Goal: Task Accomplishment & Management: Use online tool/utility

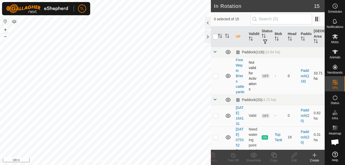
click at [246, 88] on div "In Rotation 15 0 selected of 15 VP Validity Status Mob Head Paddock Grazing Are…" at bounding box center [162, 82] width 324 height 165
click at [312, 152] on div "Create" at bounding box center [314, 157] width 20 height 15
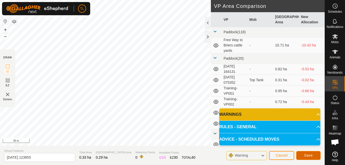
click at [307, 154] on span "Save" at bounding box center [308, 155] width 9 height 4
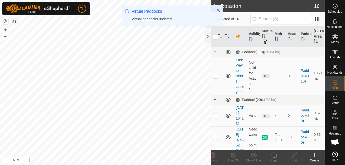
click at [313, 154] on icon at bounding box center [314, 155] width 6 height 6
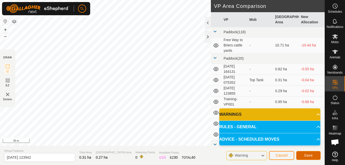
click at [309, 154] on span "Save" at bounding box center [308, 155] width 9 height 4
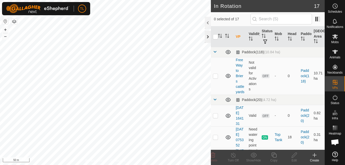
click at [208, 38] on div at bounding box center [208, 37] width 6 height 12
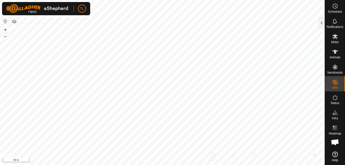
click at [228, 165] on html "TL Schedules Notifications Mobs Animals Neckbands VPs Status Infra Heatmap Help…" at bounding box center [172, 82] width 345 height 165
click at [345, 126] on html "TL Schedules Notifications Mobs Animals Neckbands VPs Status Infra Heatmap Help…" at bounding box center [172, 82] width 345 height 165
click at [169, 165] on html "TL Schedules Notifications Mobs Animals Neckbands VPs Status Infra Heatmap Help…" at bounding box center [172, 82] width 345 height 165
click at [322, 22] on div at bounding box center [321, 23] width 6 height 12
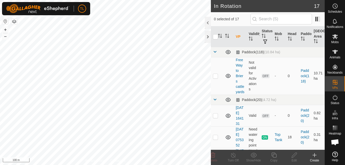
click at [313, 155] on icon at bounding box center [315, 155] width 4 height 0
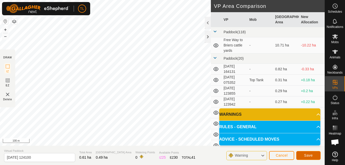
click at [308, 155] on span "Save" at bounding box center [308, 155] width 9 height 4
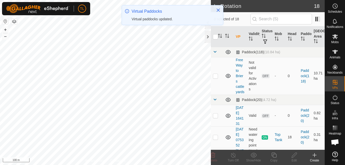
click at [313, 154] on icon at bounding box center [314, 155] width 6 height 6
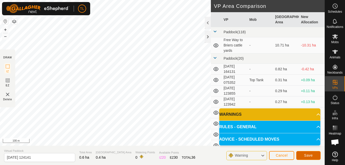
click at [306, 156] on span "Save" at bounding box center [308, 155] width 9 height 4
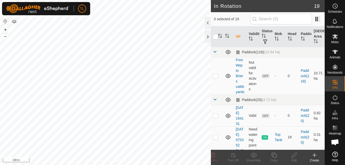
click at [313, 155] on icon at bounding box center [315, 155] width 4 height 0
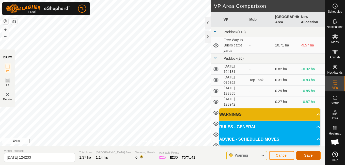
click at [310, 153] on button "Save" at bounding box center [308, 155] width 24 height 9
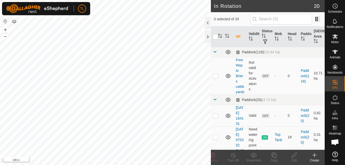
checkbox input "true"
click at [313, 156] on icon at bounding box center [314, 155] width 6 height 6
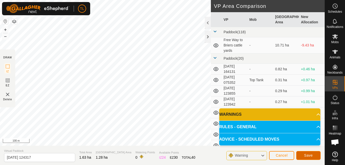
click at [306, 154] on span "Save" at bounding box center [308, 155] width 9 height 4
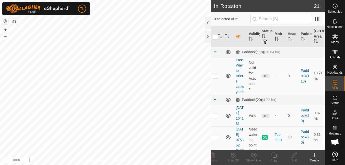
click at [314, 154] on icon at bounding box center [314, 155] width 0 height 4
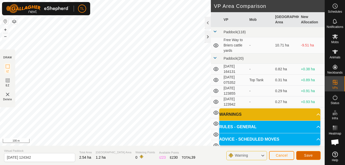
click at [307, 155] on span "Save" at bounding box center [308, 155] width 9 height 4
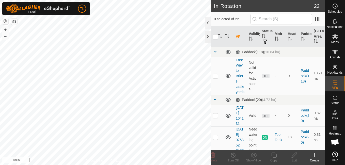
click at [209, 36] on div at bounding box center [208, 37] width 6 height 12
